Goal: Transaction & Acquisition: Purchase product/service

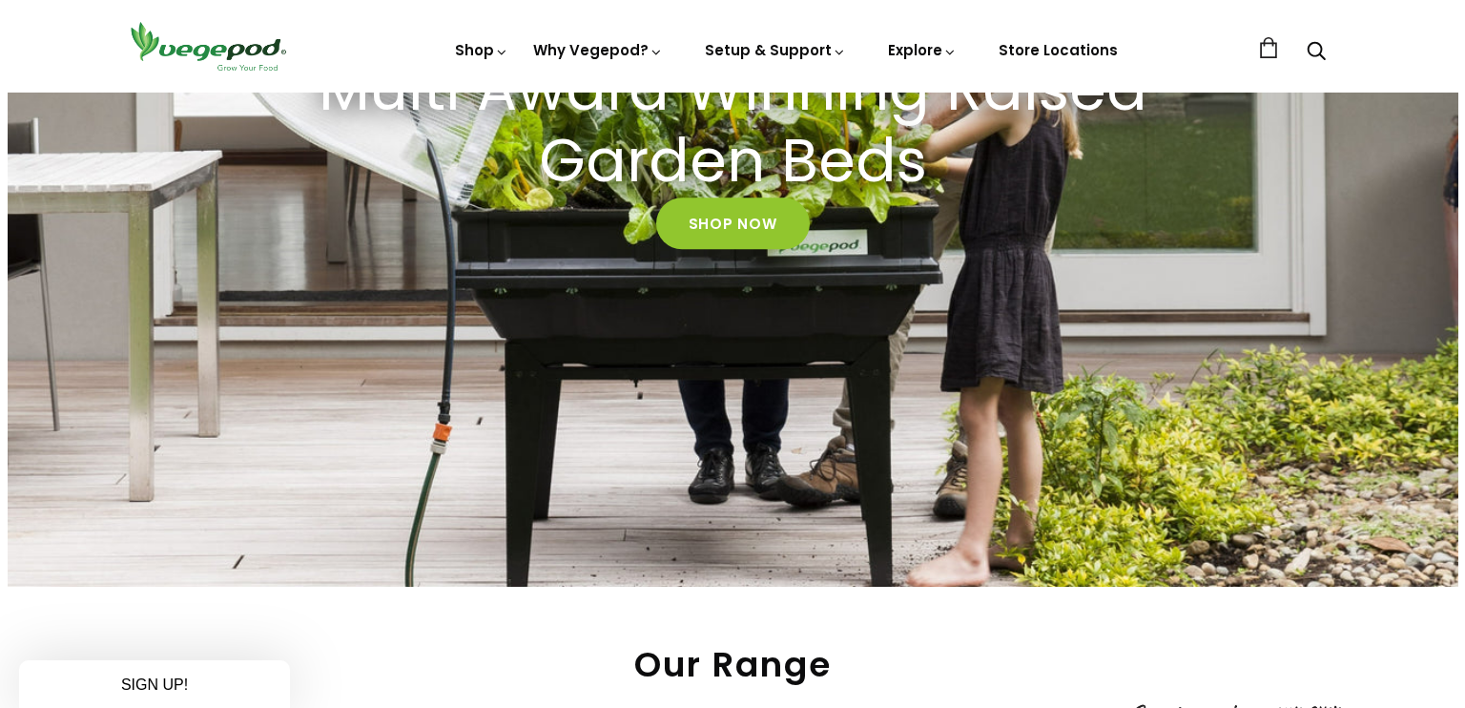
click at [1449, 683] on div "Close dialog WANT ACCESS TO EXCLUSIVE DEALS? Sign up to receive access to our l…" at bounding box center [732, 354] width 1465 height 708
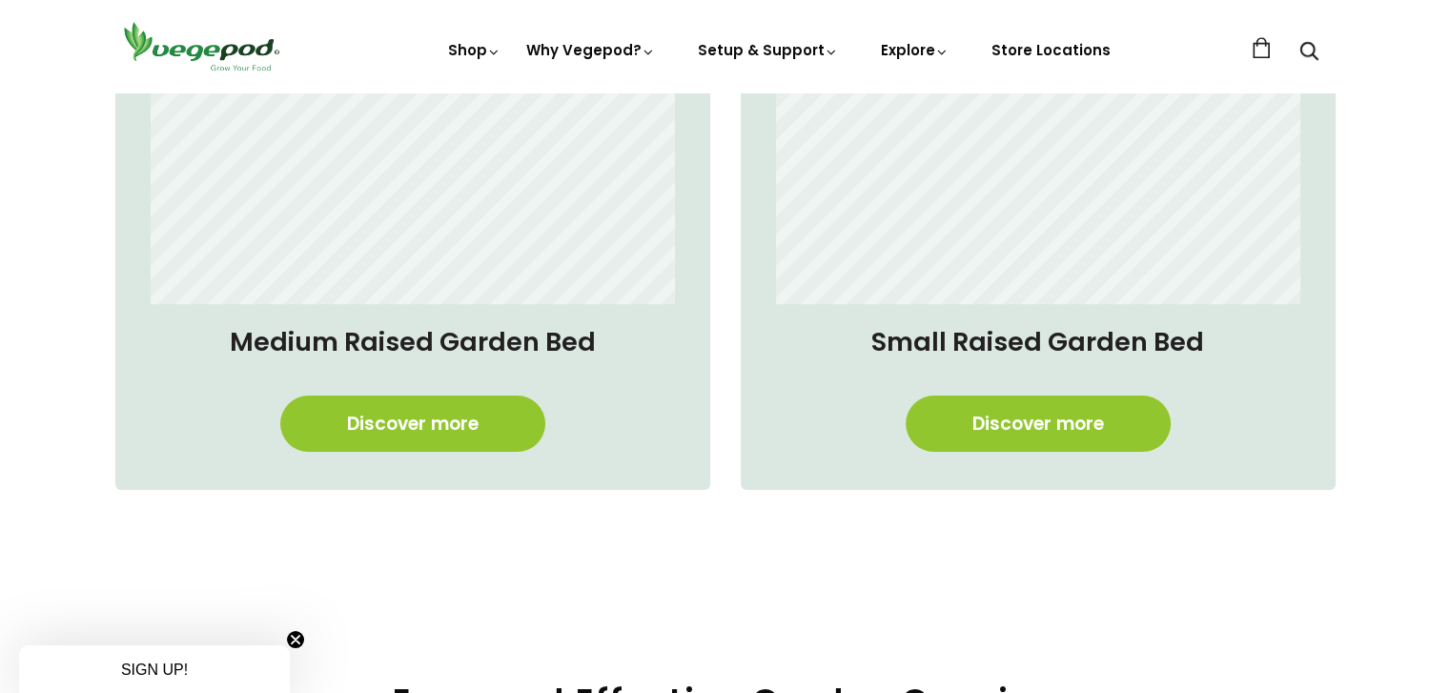
scroll to position [1562, 0]
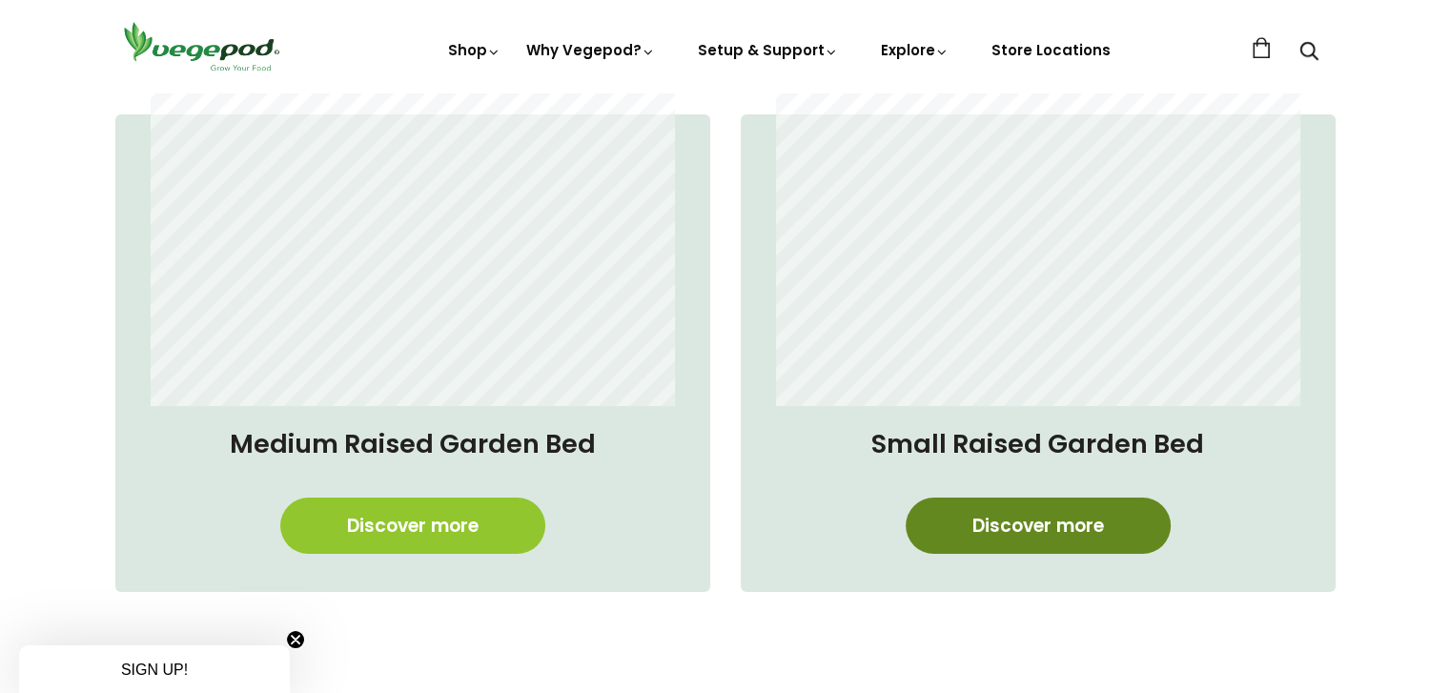
click at [1056, 521] on link "Discover more" at bounding box center [1038, 526] width 265 height 56
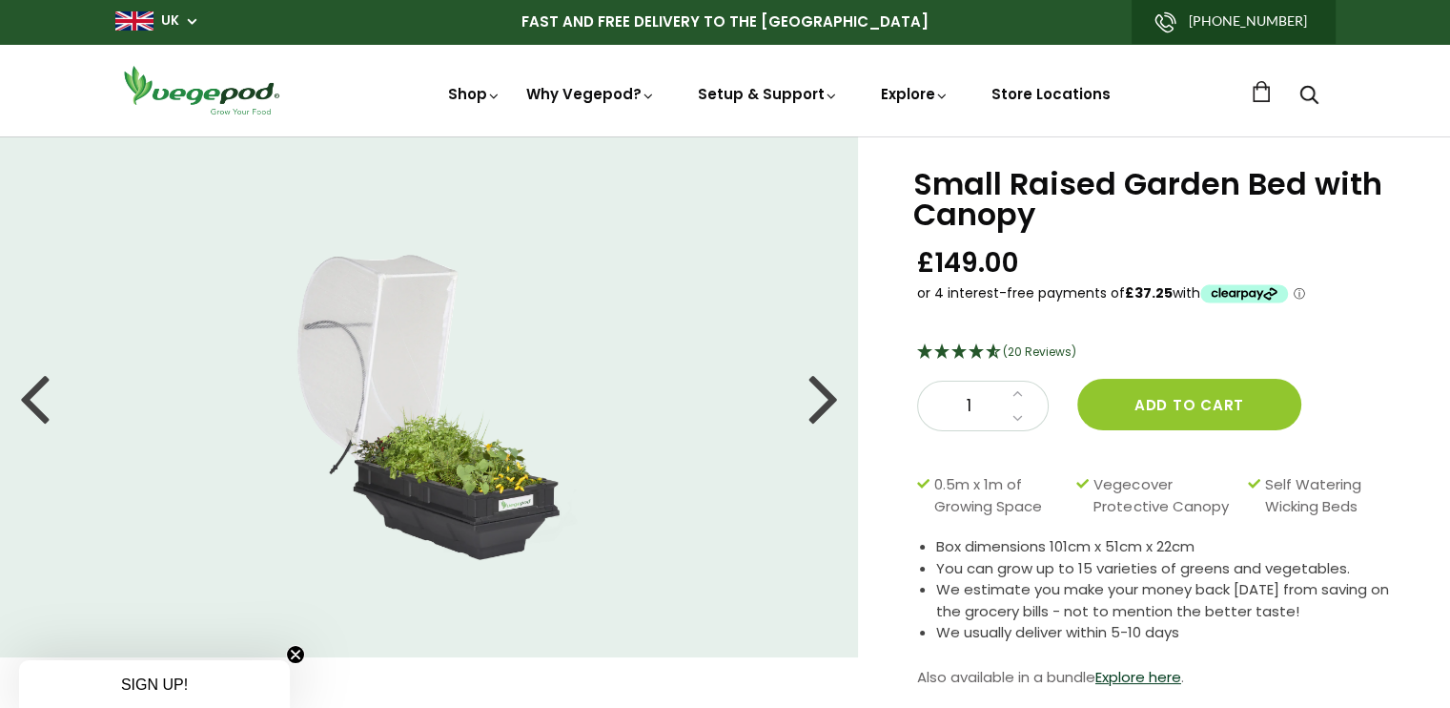
click at [820, 387] on div at bounding box center [824, 397] width 31 height 86
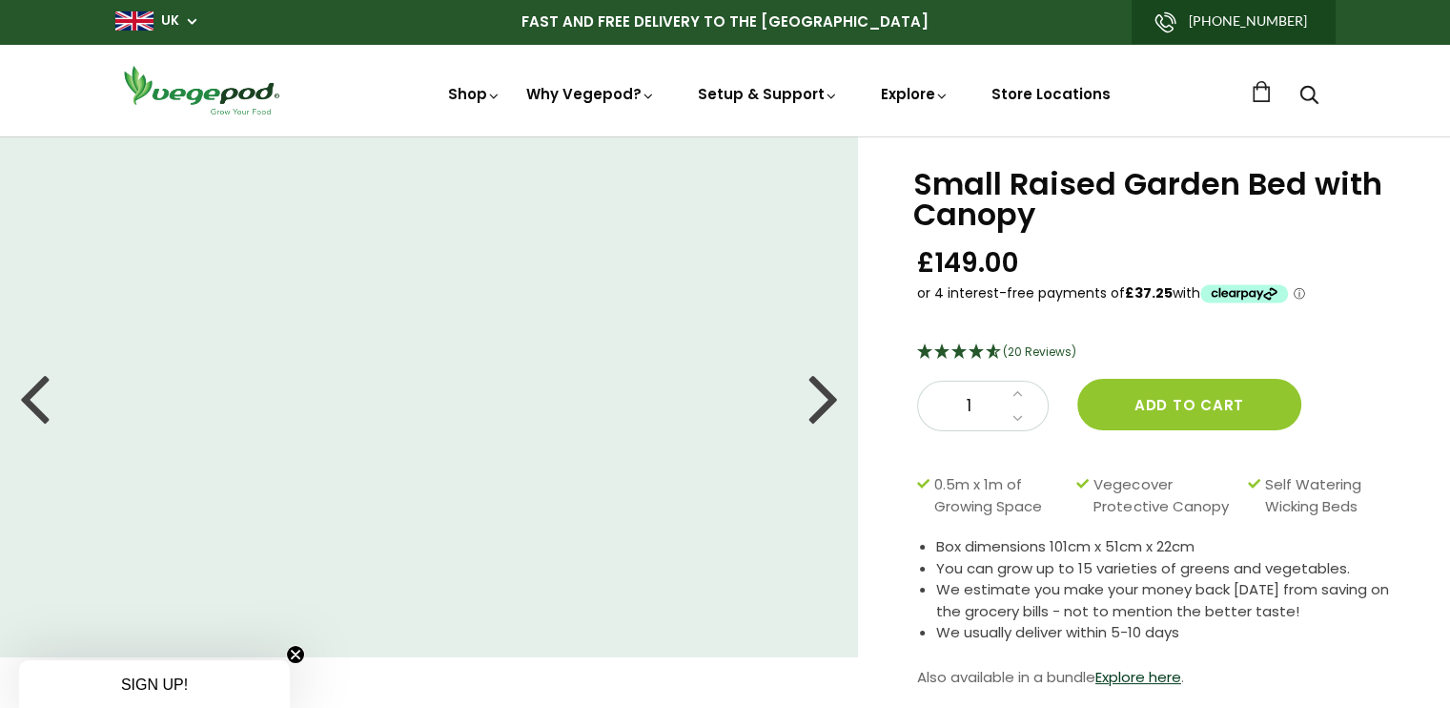
click at [820, 387] on div at bounding box center [824, 397] width 31 height 86
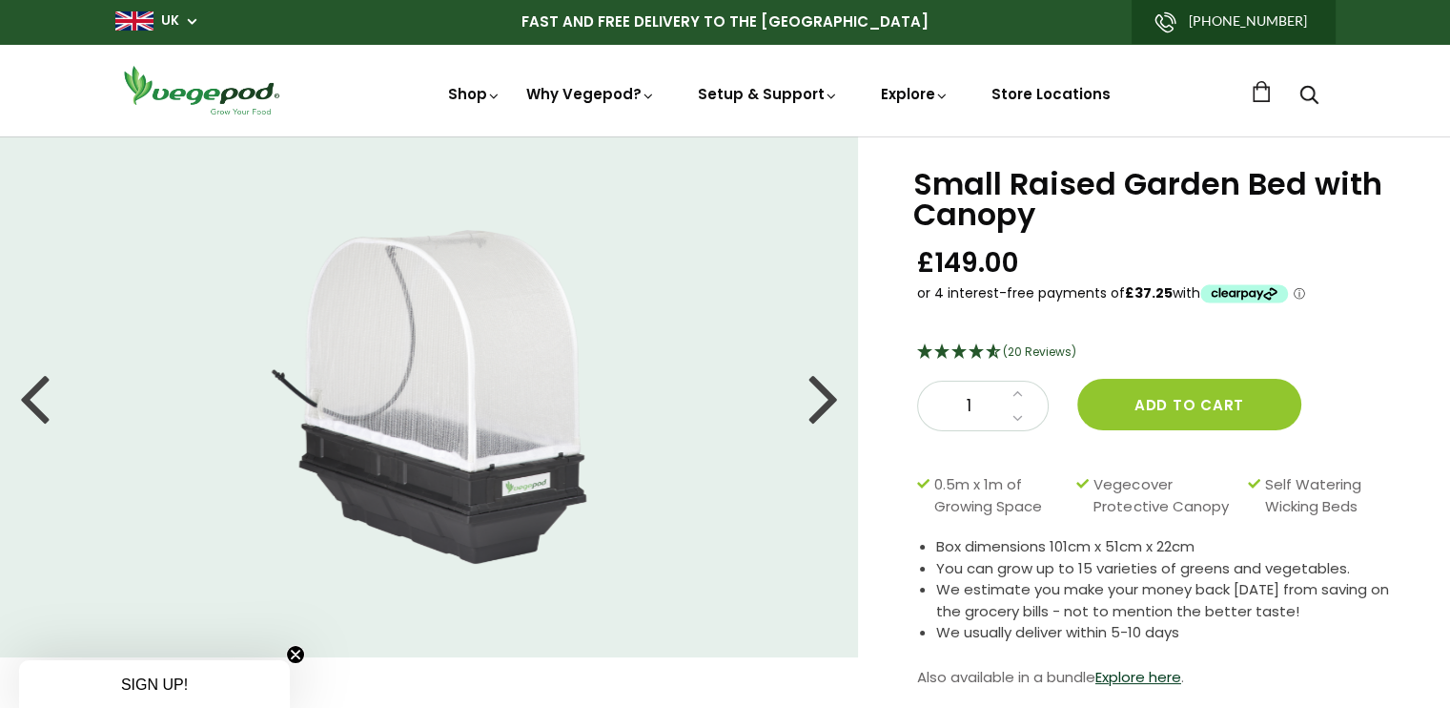
click at [298, 651] on icon "Close teaser" at bounding box center [296, 654] width 8 height 8
